Goal: Transaction & Acquisition: Purchase product/service

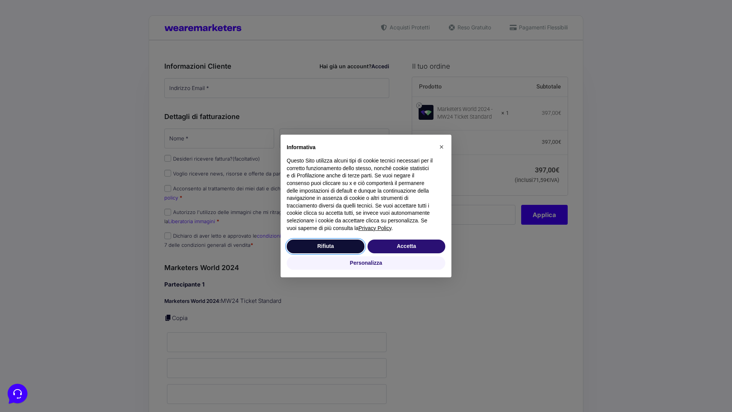
click at [326, 246] on button "Rifiuta" at bounding box center [326, 246] width 78 height 14
